Goal: Check status: Check status

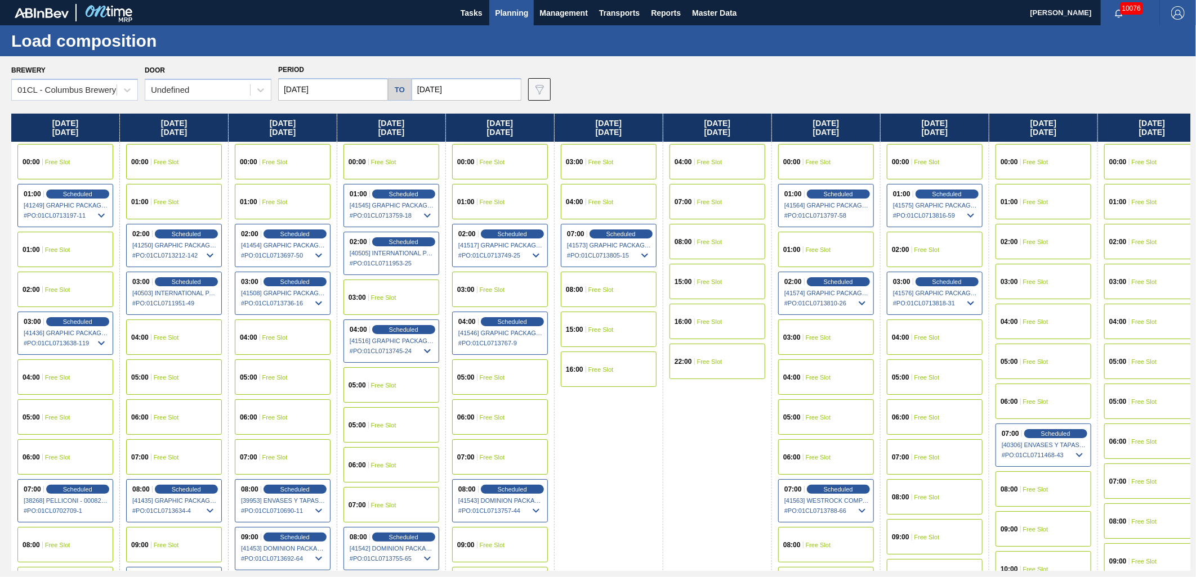
click at [522, 24] on button "Planning" at bounding box center [511, 12] width 44 height 25
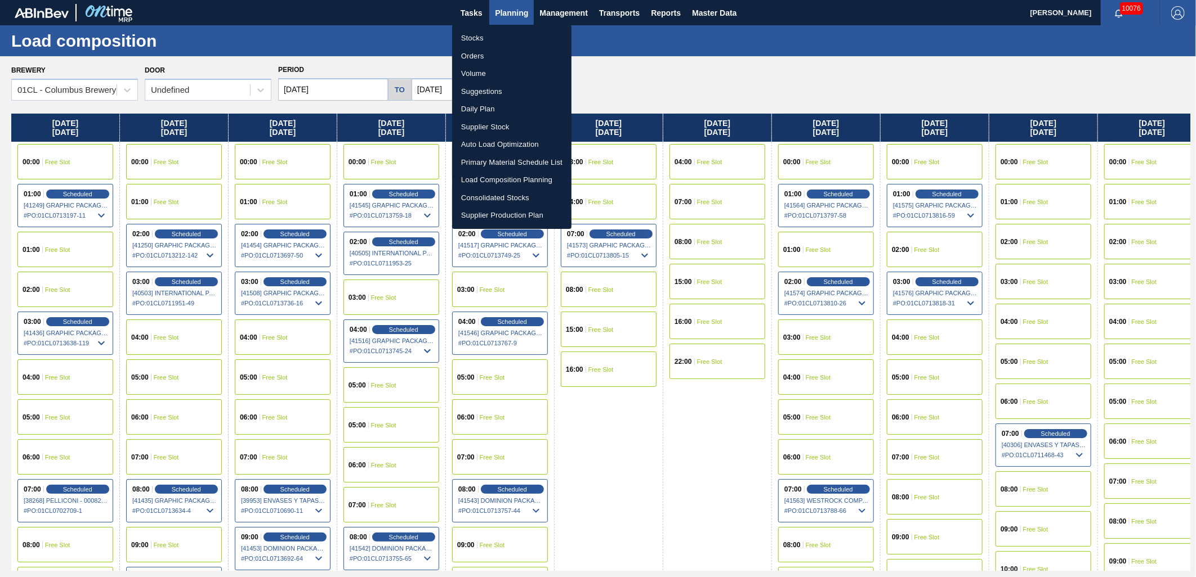
click at [494, 40] on li "Stocks" at bounding box center [511, 38] width 119 height 18
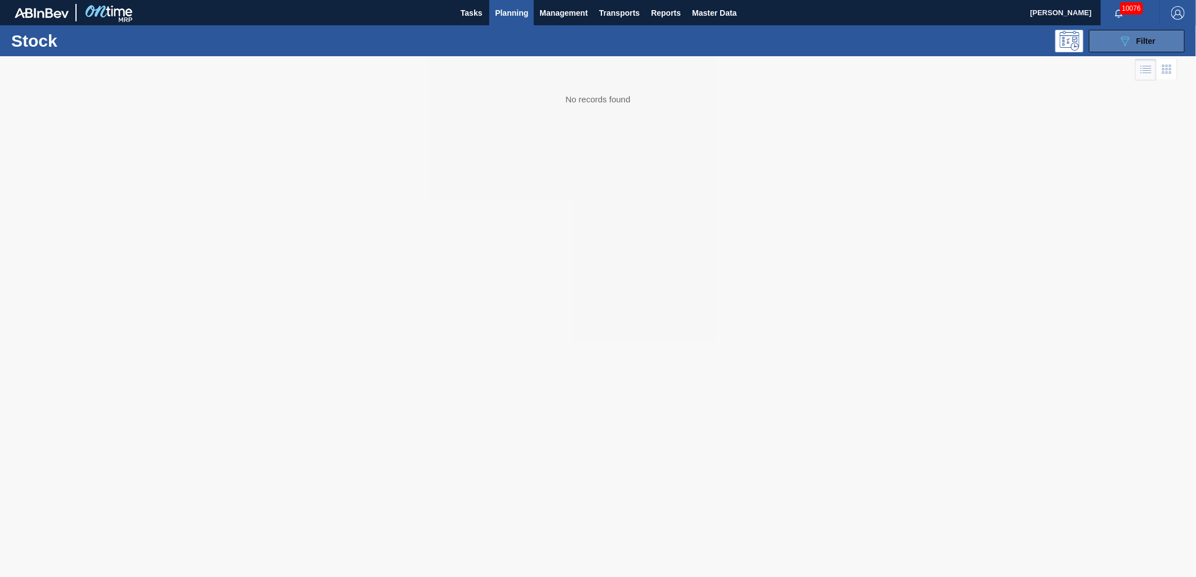
click at [1139, 43] on span "Filter" at bounding box center [1145, 41] width 19 height 9
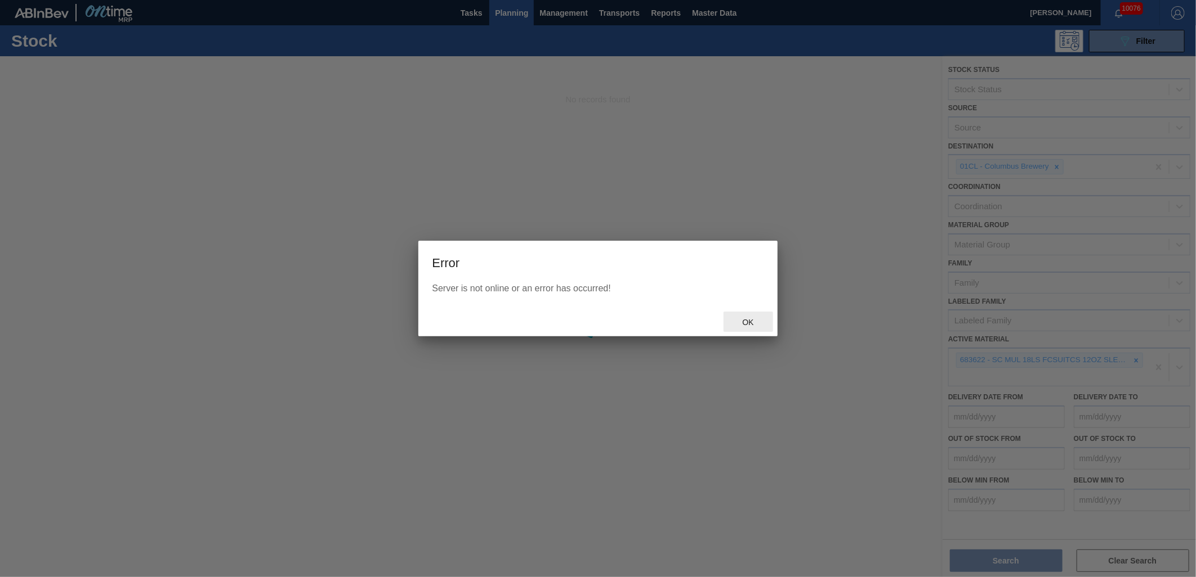
click at [735, 322] on span "Ok" at bounding box center [747, 322] width 29 height 9
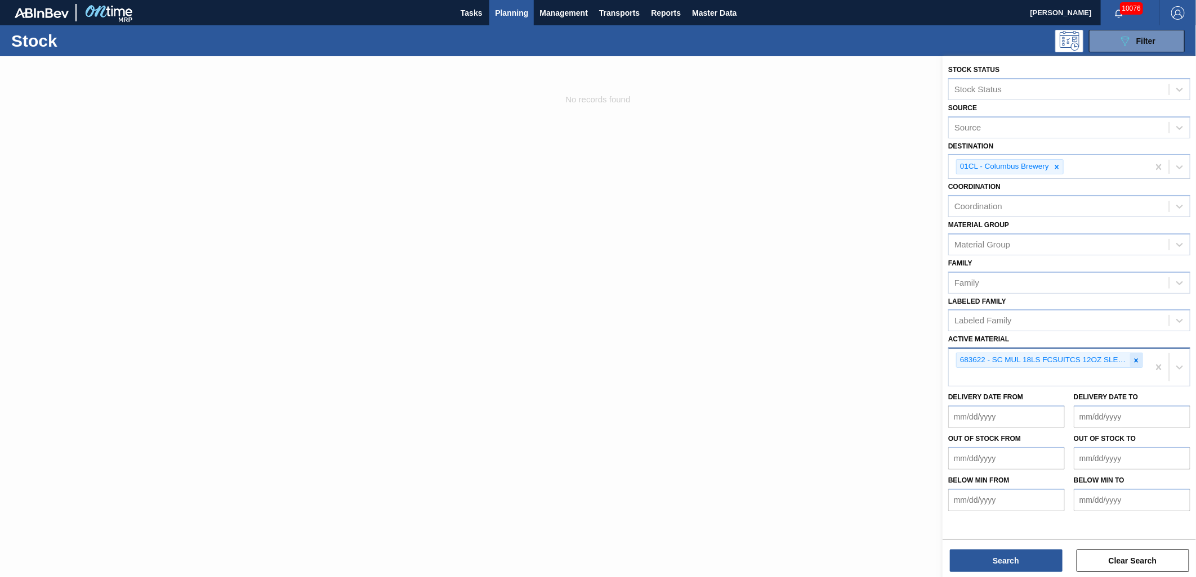
click at [1139, 359] on icon at bounding box center [1136, 361] width 8 height 8
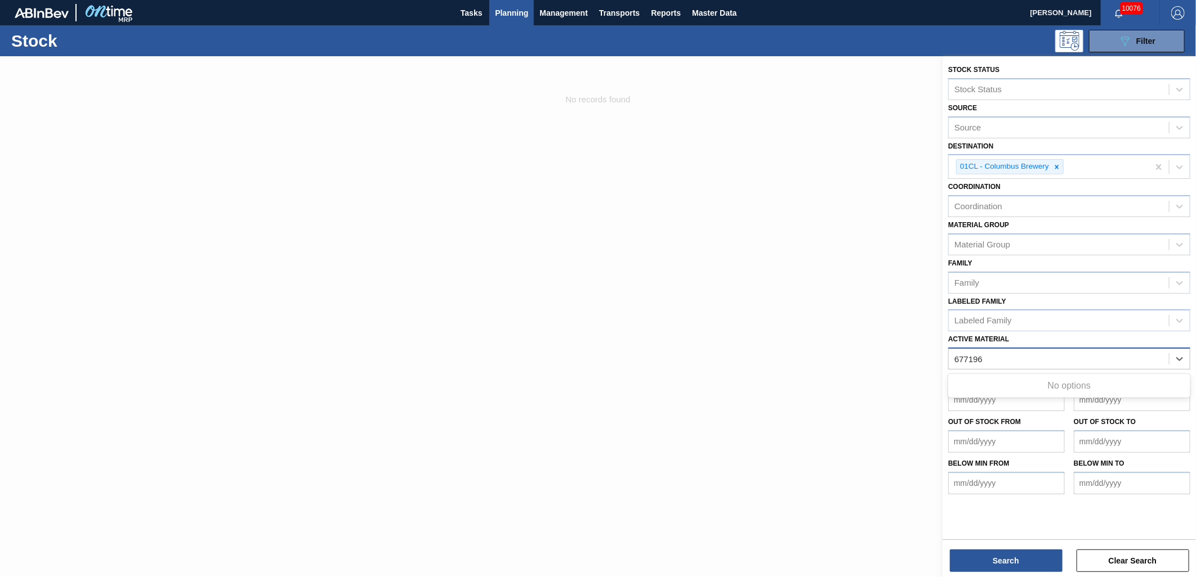
type Material "677196"
click at [877, 351] on div at bounding box center [598, 344] width 1196 height 577
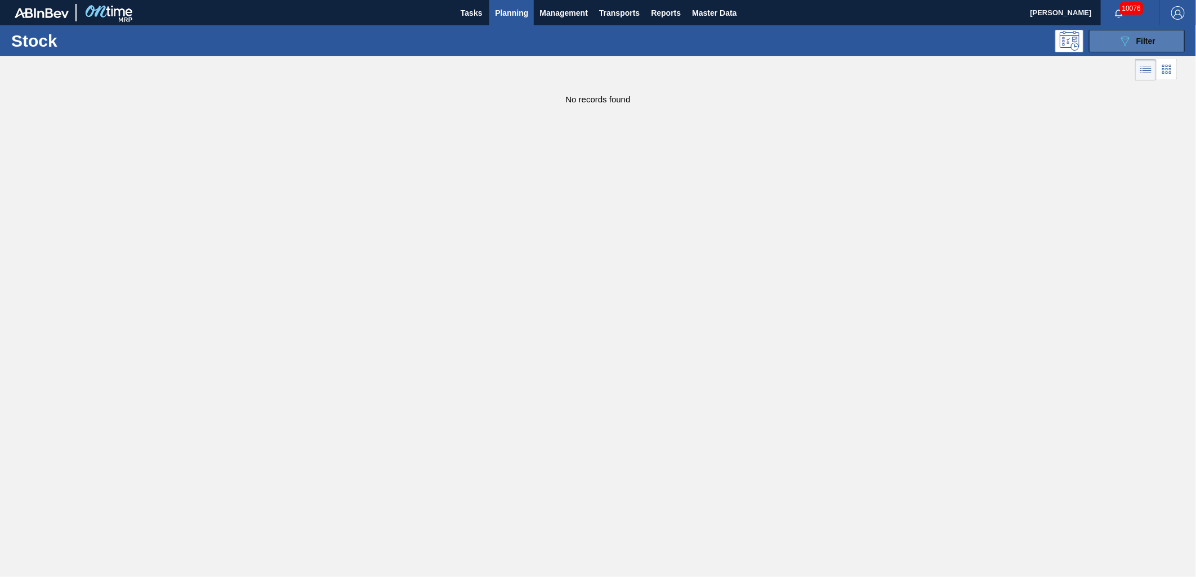
click at [1126, 40] on icon "089F7B8B-B2A5-4AFE-B5C0-19BA573D28AC" at bounding box center [1125, 41] width 14 height 14
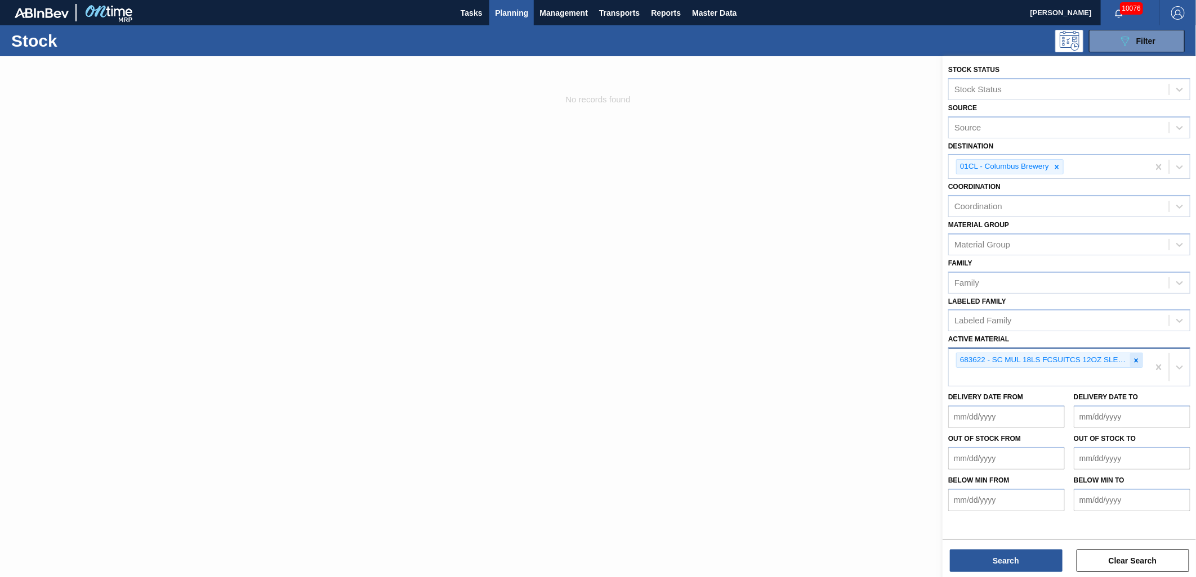
click at [1138, 359] on icon at bounding box center [1136, 361] width 8 height 8
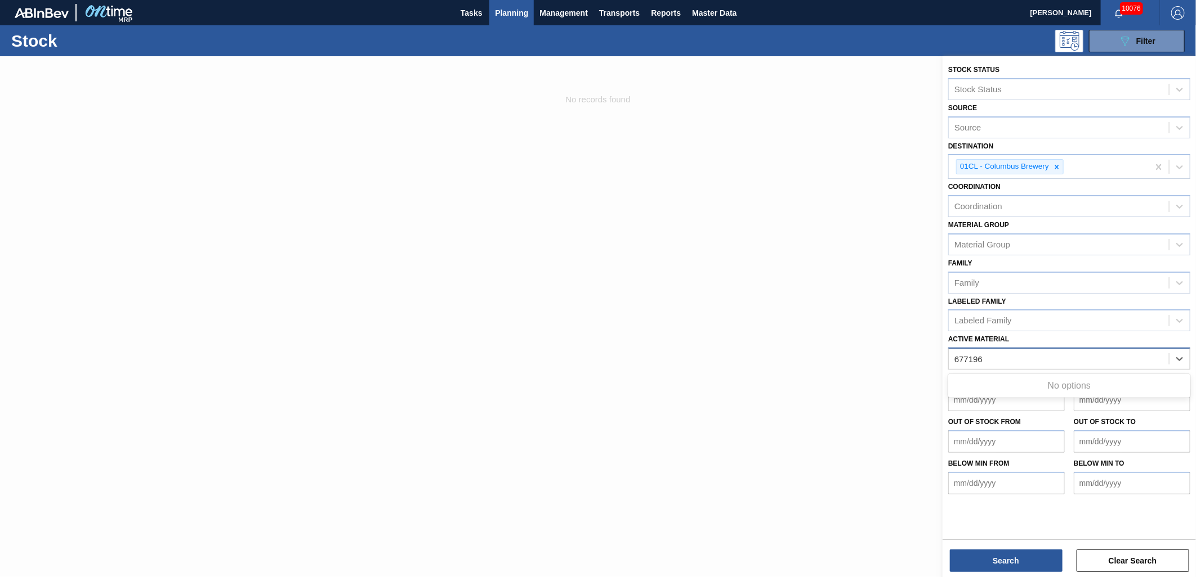
type Material "677196"
click at [765, 337] on div at bounding box center [598, 344] width 1196 height 577
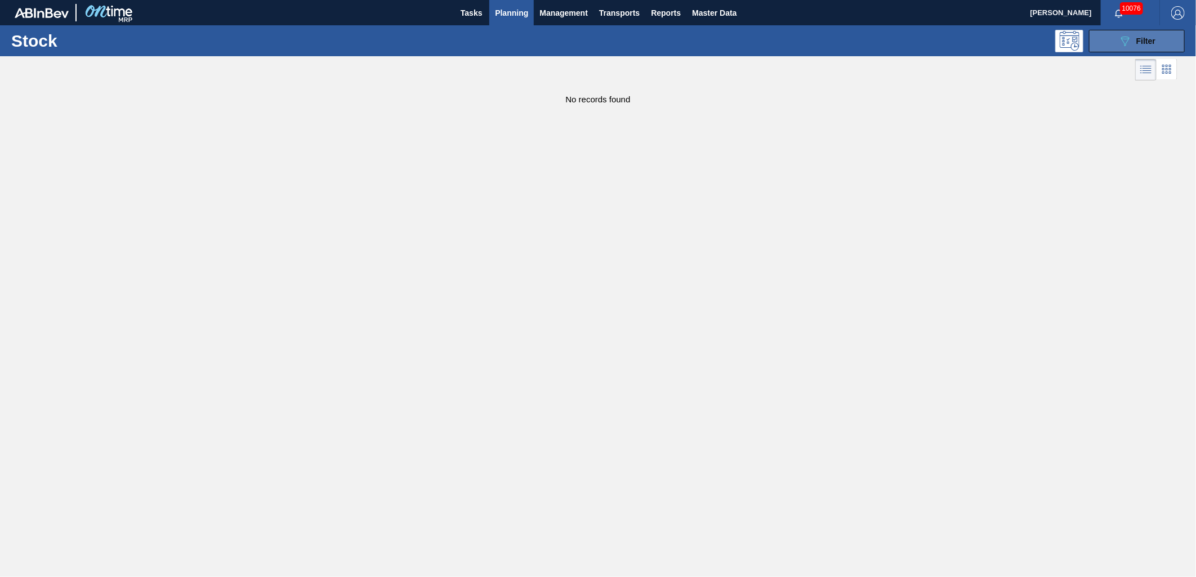
click at [1123, 30] on button "089F7B8B-B2A5-4AFE-B5C0-19BA573D28AC Filter" at bounding box center [1137, 41] width 96 height 23
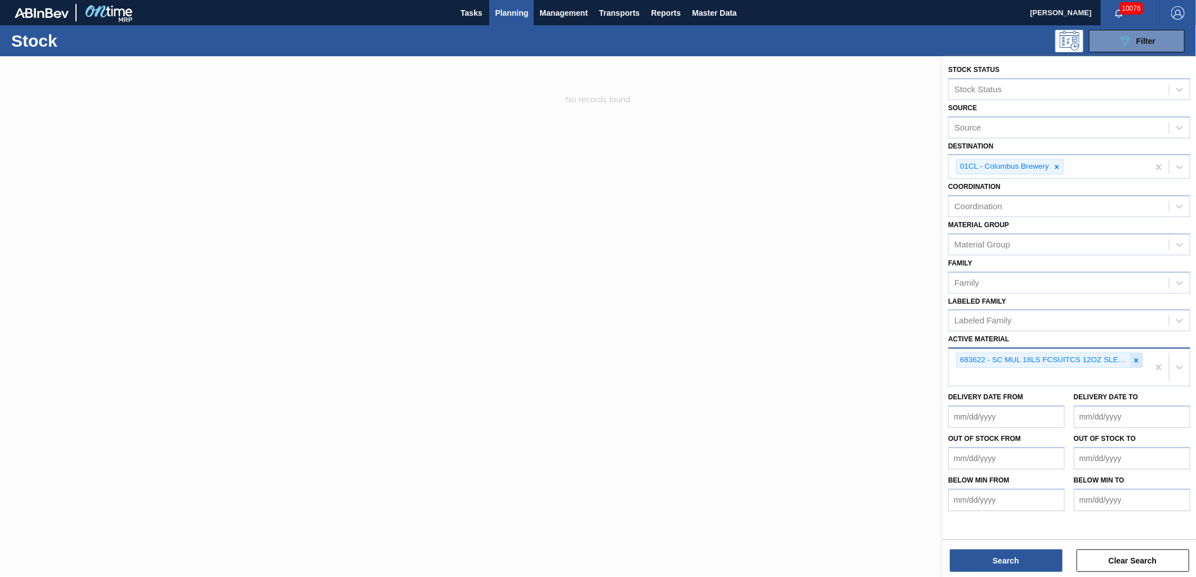
click at [1138, 357] on icon at bounding box center [1136, 361] width 8 height 8
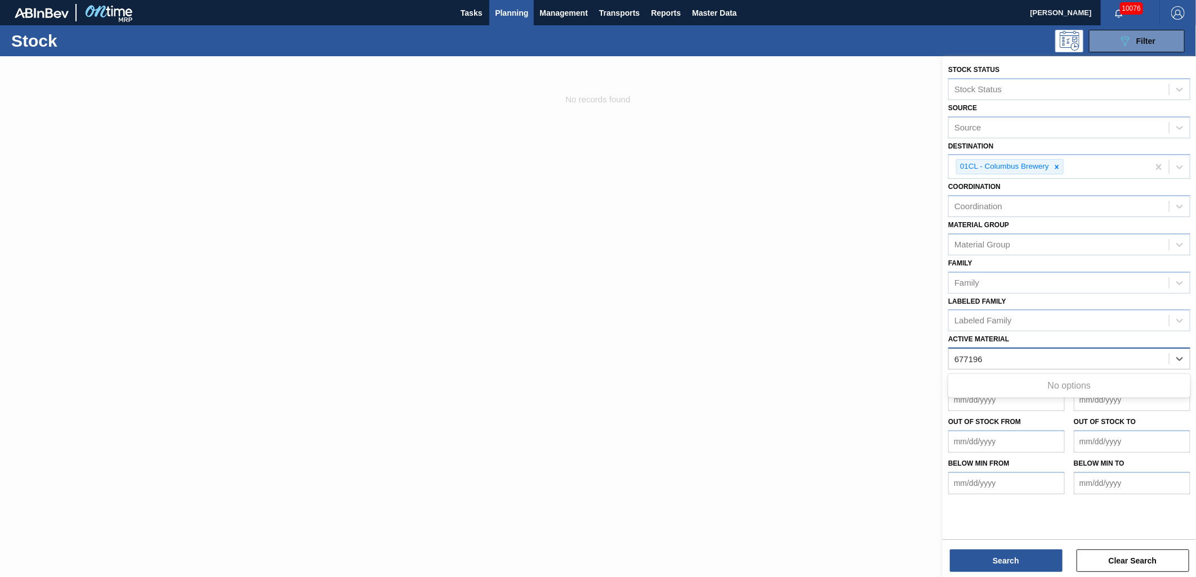
type Material "677196"
click at [993, 360] on div "Active Material" at bounding box center [981, 360] width 55 height 10
type Material "677196"
click at [767, 341] on div at bounding box center [598, 344] width 1196 height 577
